Goal: Check status: Verify the current state of an ongoing process or item

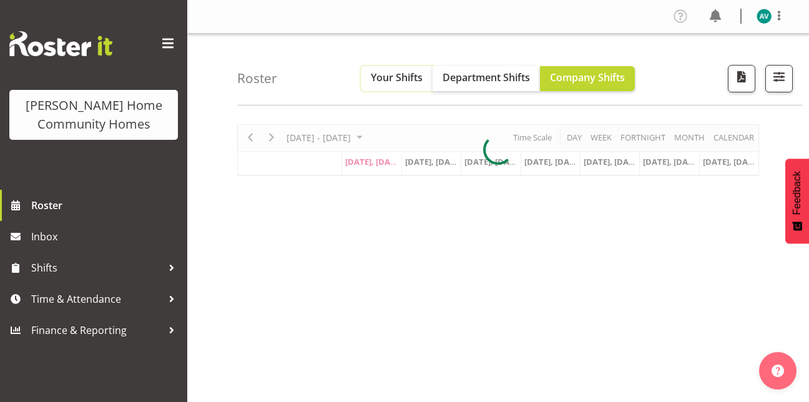
click at [394, 74] on span "Your Shifts" at bounding box center [397, 78] width 52 height 14
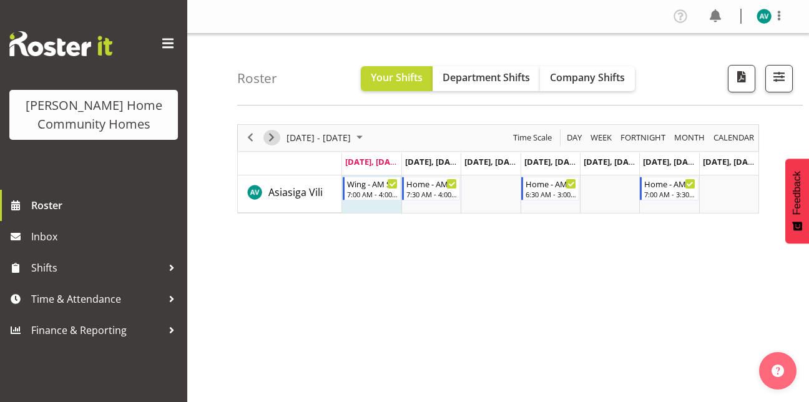
click at [273, 134] on span "Next" at bounding box center [271, 138] width 15 height 16
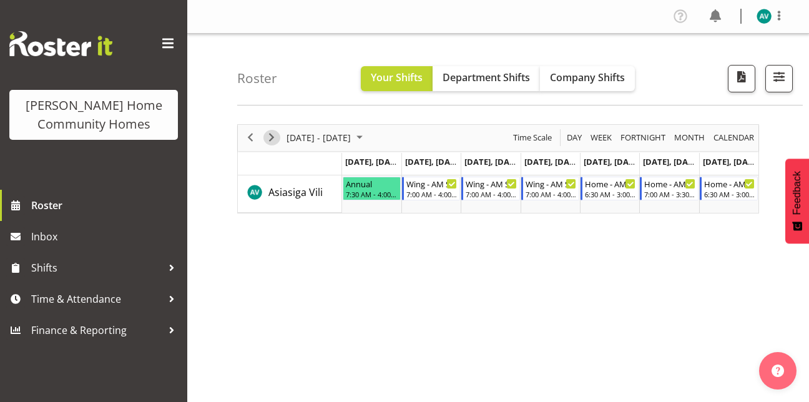
click at [274, 137] on span "Next" at bounding box center [271, 138] width 15 height 16
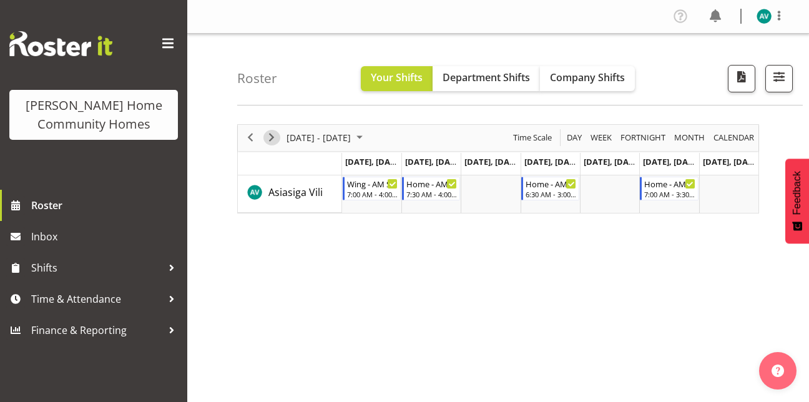
click at [271, 140] on span "Next" at bounding box center [271, 138] width 15 height 16
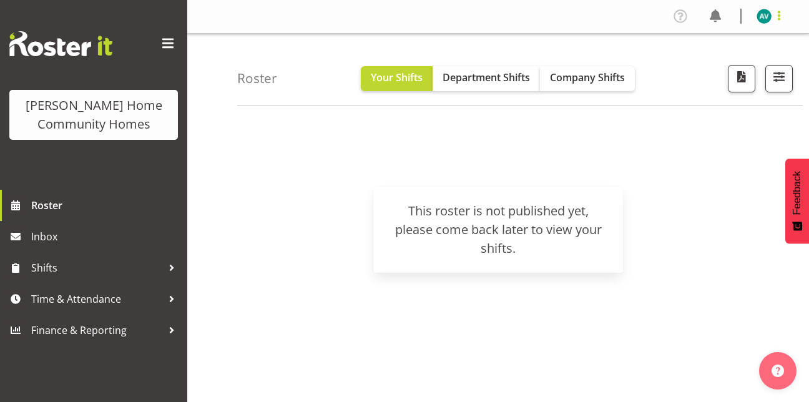
click at [778, 13] on span at bounding box center [778, 15] width 15 height 15
click at [725, 64] on link "Log Out" at bounding box center [727, 65] width 120 height 22
